Goal: Navigation & Orientation: Understand site structure

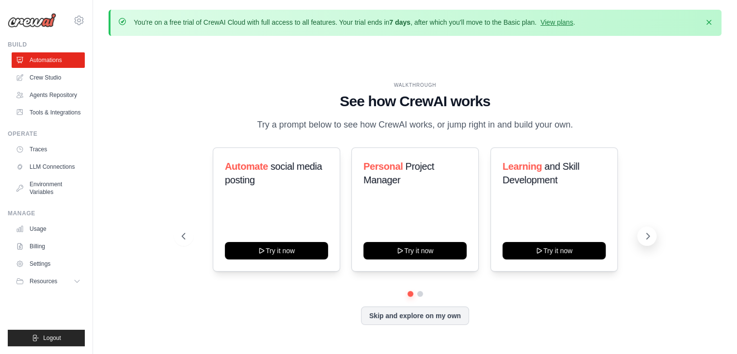
click at [646, 237] on icon at bounding box center [648, 236] width 10 height 10
click at [419, 314] on button "Skip and explore on my own" at bounding box center [415, 314] width 108 height 18
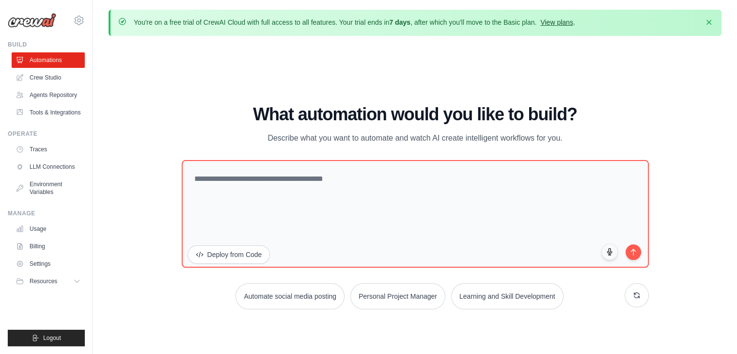
click at [558, 20] on link "View plans" at bounding box center [556, 22] width 32 height 8
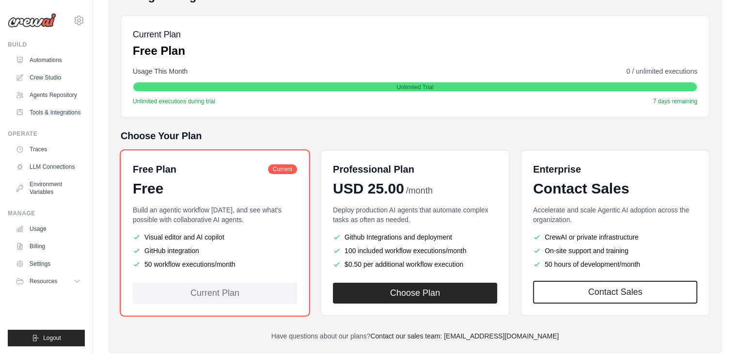
scroll to position [145, 0]
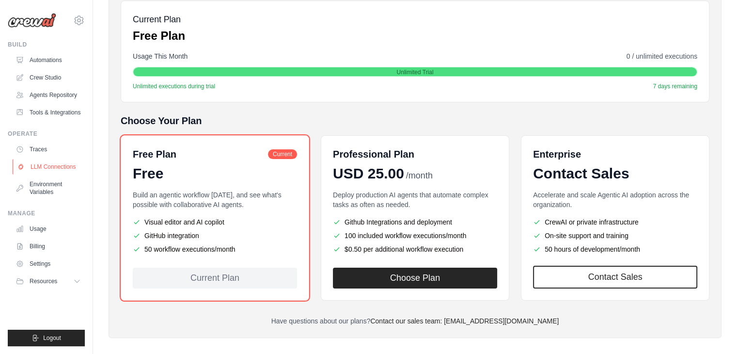
click at [47, 169] on link "LLM Connections" at bounding box center [49, 167] width 73 height 16
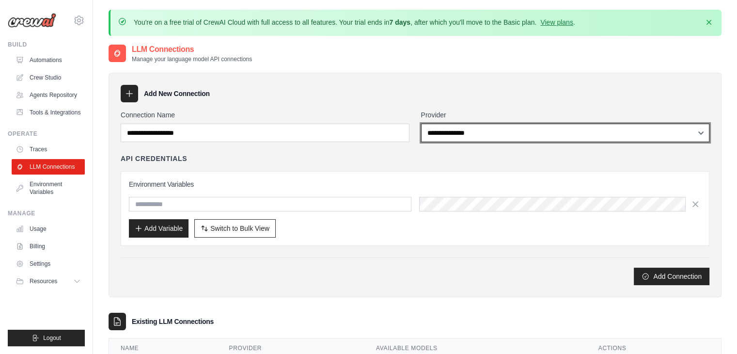
click at [476, 128] on select "**********" at bounding box center [565, 133] width 289 height 18
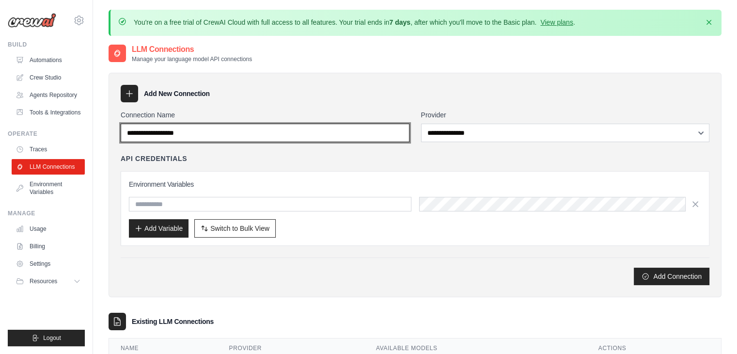
click at [387, 136] on input "Connection Name" at bounding box center [265, 133] width 289 height 18
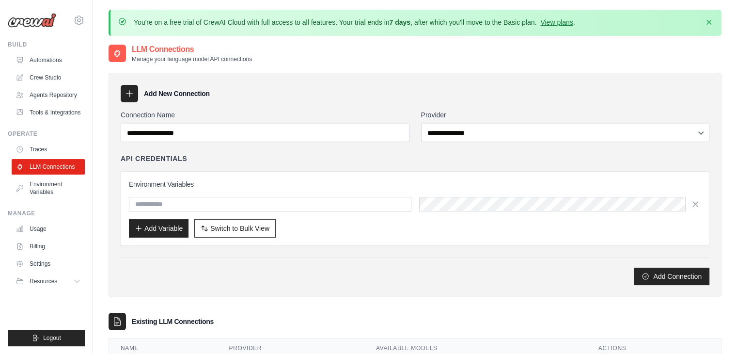
click at [348, 167] on div "API Credentials Environment Variables Add Variable Switch to Bulk View Switch t…" at bounding box center [415, 200] width 589 height 92
click at [39, 190] on link "Environment Variables" at bounding box center [49, 187] width 73 height 23
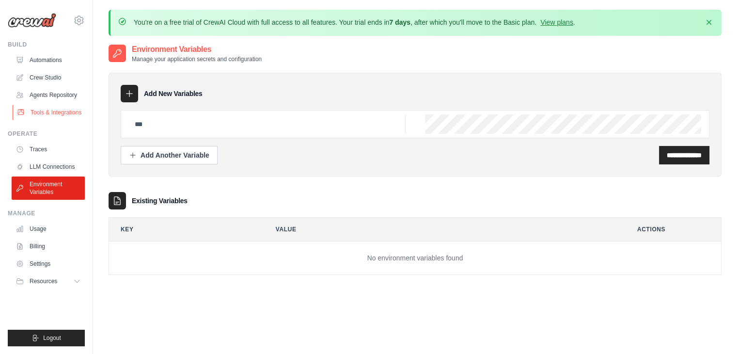
click at [59, 114] on link "Tools & Integrations" at bounding box center [49, 113] width 73 height 16
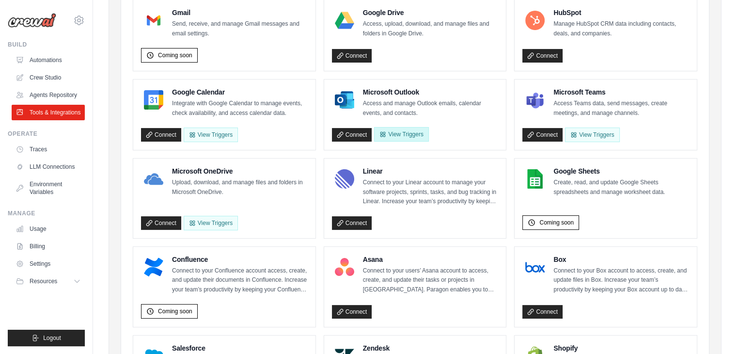
scroll to position [145, 0]
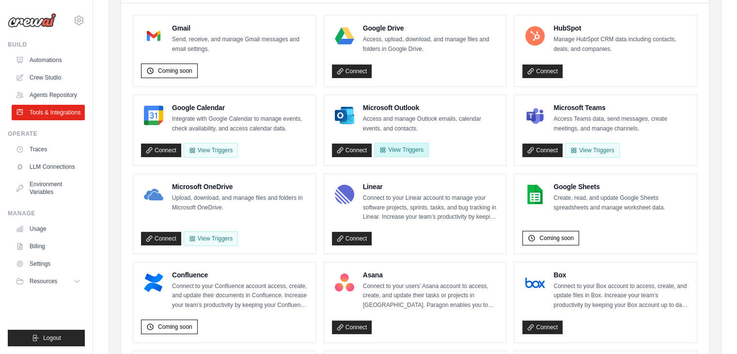
click at [411, 148] on button "View Triggers" at bounding box center [401, 149] width 54 height 15
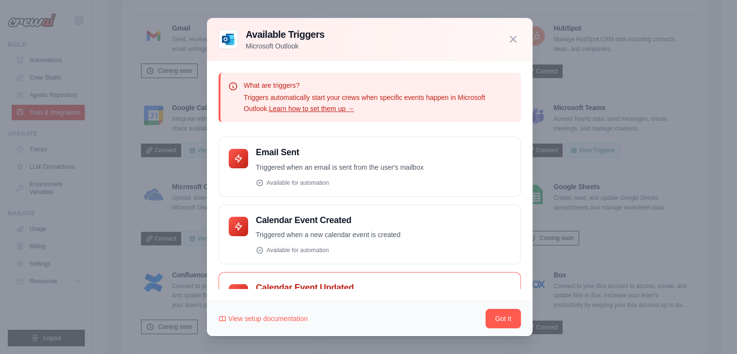
scroll to position [0, 0]
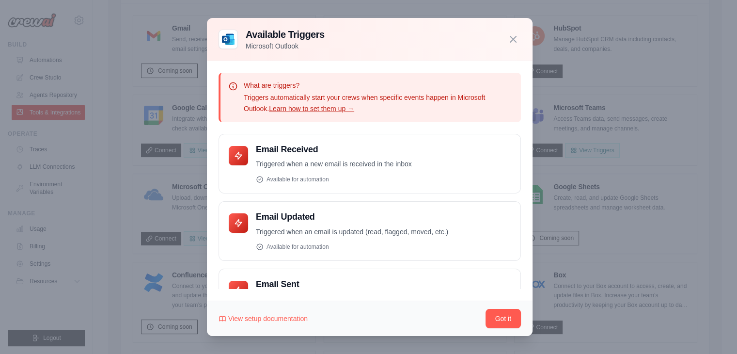
click at [509, 42] on icon "button" at bounding box center [513, 39] width 12 height 12
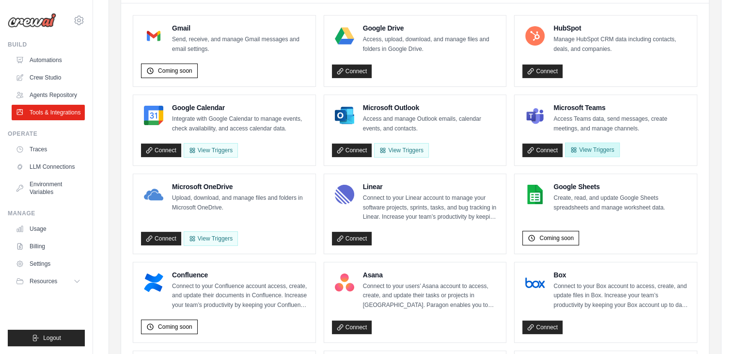
click at [598, 150] on button "View Triggers" at bounding box center [592, 149] width 54 height 15
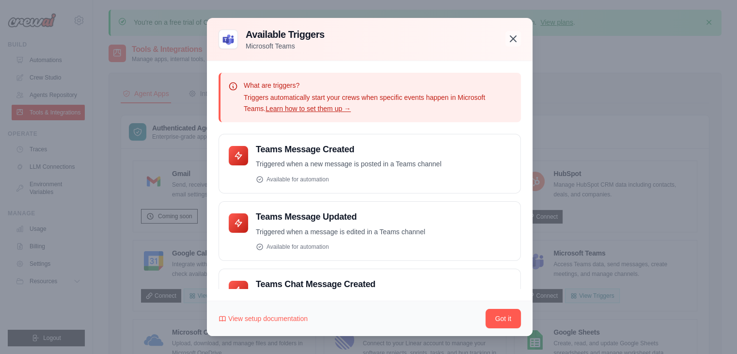
click at [508, 38] on icon "button" at bounding box center [513, 39] width 12 height 12
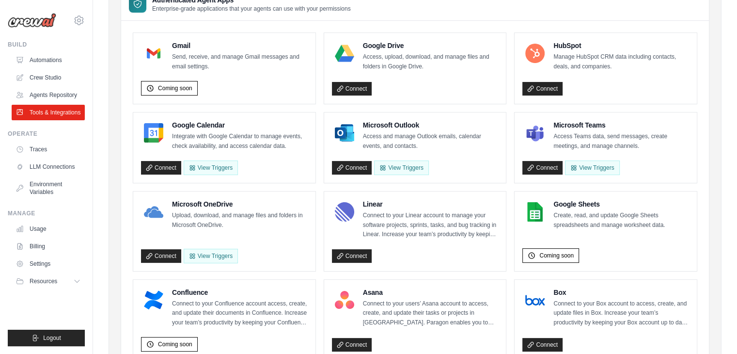
scroll to position [79, 0]
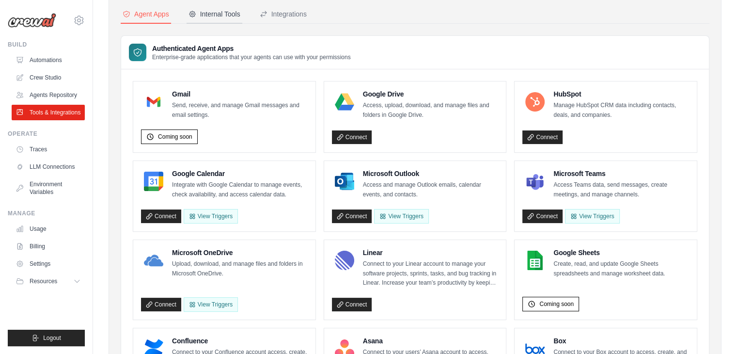
click at [220, 14] on div "Internal Tools" at bounding box center [215, 14] width 52 height 10
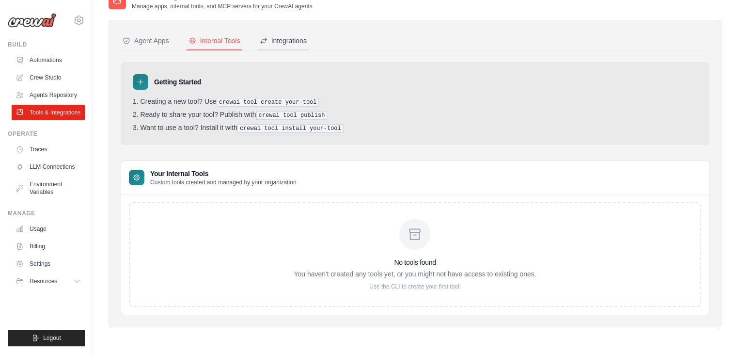
click at [281, 45] on div "Integrations" at bounding box center [283, 41] width 47 height 10
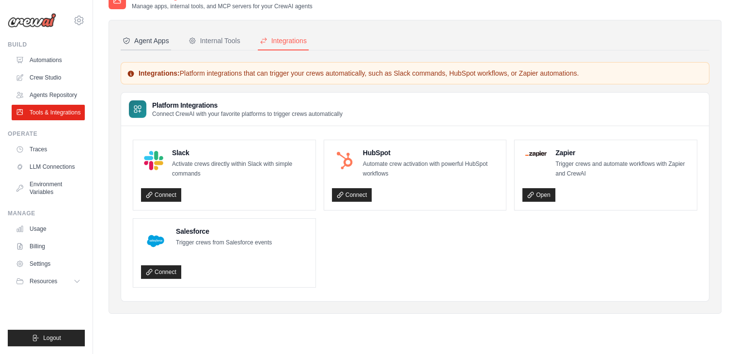
click at [155, 36] on div "Agent Apps" at bounding box center [146, 41] width 47 height 10
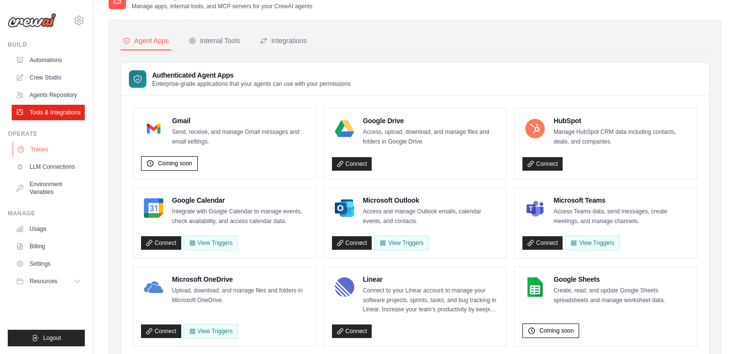
click at [40, 152] on link "Traces" at bounding box center [49, 150] width 73 height 16
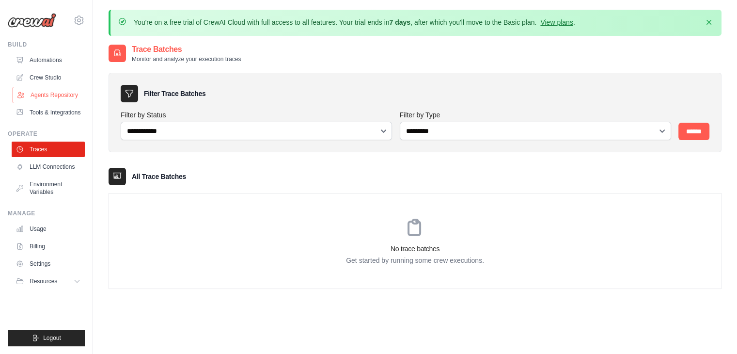
click at [50, 92] on link "Agents Repository" at bounding box center [49, 95] width 73 height 16
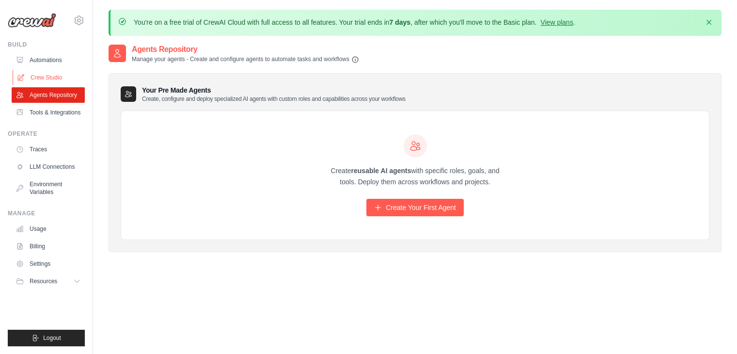
click at [44, 78] on link "Crew Studio" at bounding box center [49, 78] width 73 height 16
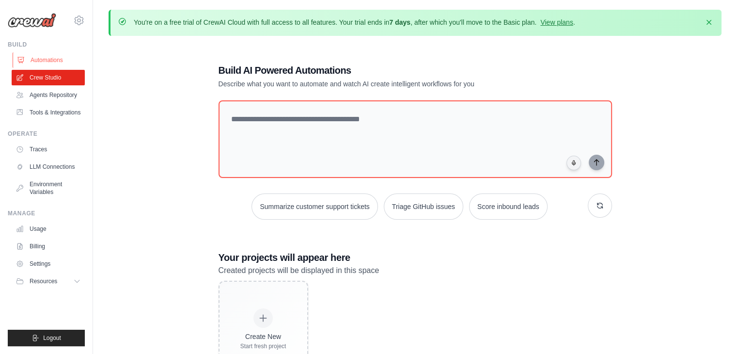
click at [20, 62] on icon at bounding box center [21, 60] width 6 height 6
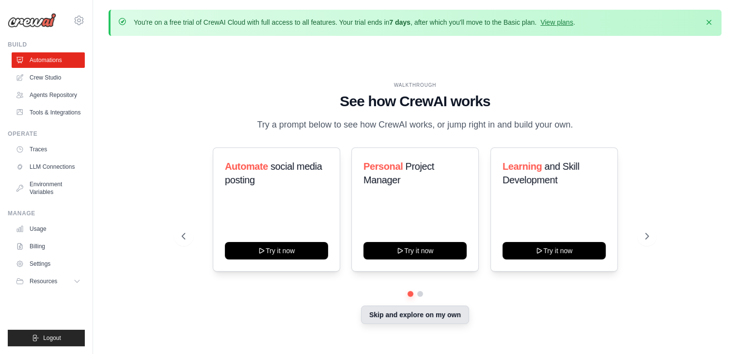
click at [449, 316] on button "Skip and explore on my own" at bounding box center [415, 314] width 108 height 18
